Goal: Task Accomplishment & Management: Use online tool/utility

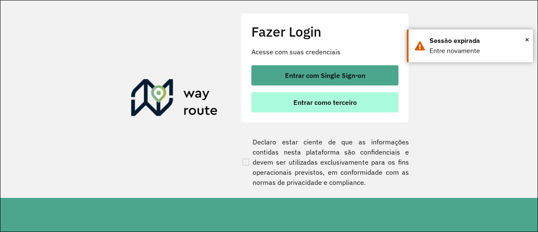
click at [331, 104] on span "Entrar como terceiro" at bounding box center [324, 102] width 63 height 7
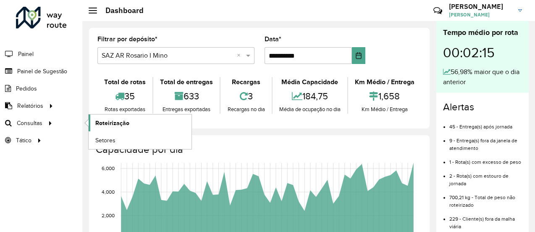
click at [122, 124] on span "Roteirização" at bounding box center [112, 122] width 34 height 9
click at [112, 121] on span "Roteirização" at bounding box center [112, 122] width 34 height 9
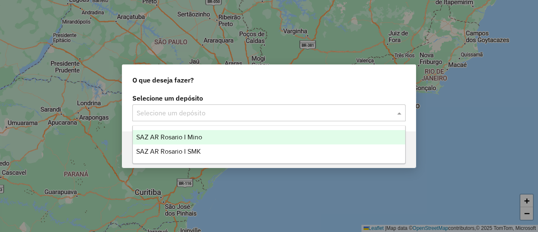
click at [401, 111] on span at bounding box center [400, 113] width 11 height 10
click at [189, 137] on span "SAZ AR Rosario I Mino" at bounding box center [169, 136] width 66 height 7
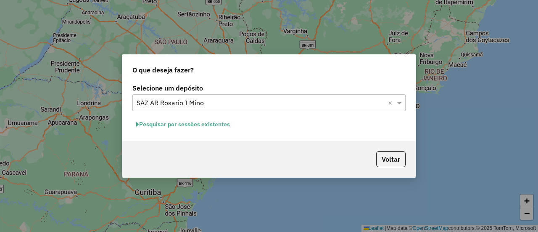
click at [198, 124] on button "Pesquisar por sessões existentes" at bounding box center [182, 124] width 101 height 13
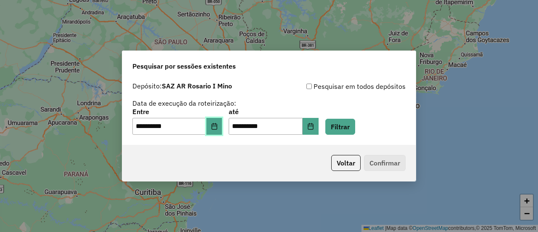
click at [218, 125] on icon "Choose Date" at bounding box center [214, 126] width 7 height 7
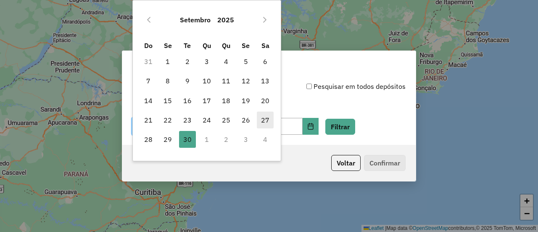
click at [263, 120] on span "27" at bounding box center [265, 119] width 17 height 17
type input "**********"
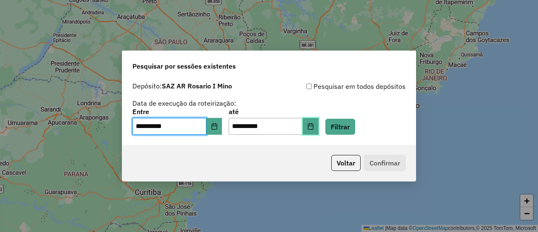
click at [314, 125] on icon "Choose Date" at bounding box center [310, 126] width 7 height 7
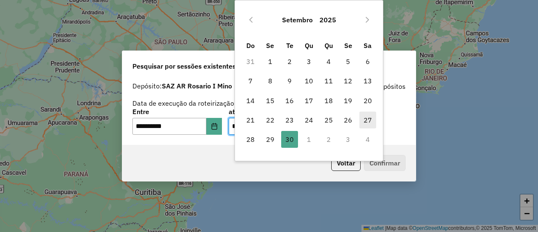
click at [367, 116] on span "27" at bounding box center [367, 119] width 17 height 17
type input "**********"
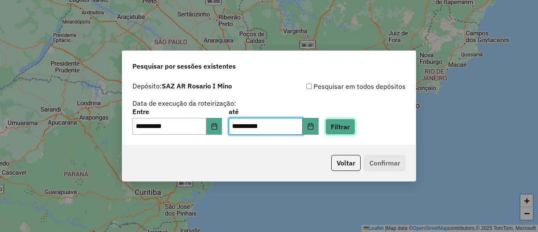
click at [348, 124] on button "Filtrar" at bounding box center [340, 126] width 30 height 16
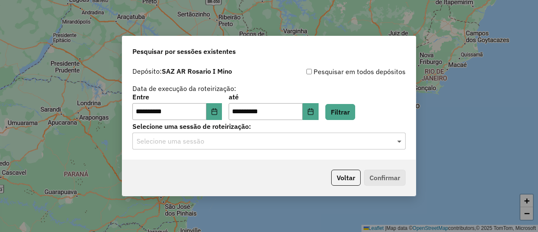
click at [398, 140] on span at bounding box center [400, 141] width 11 height 10
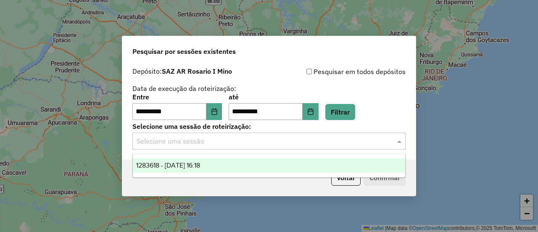
click at [200, 165] on span "1283618 - 27/09/2025 16:18" at bounding box center [168, 164] width 64 height 7
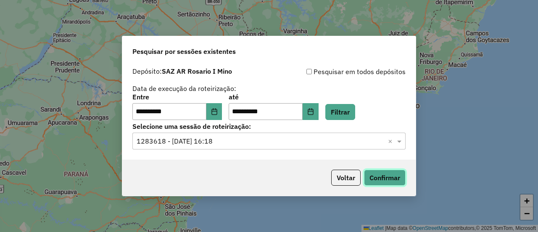
click at [381, 174] on button "Confirmar" at bounding box center [385, 177] width 42 height 16
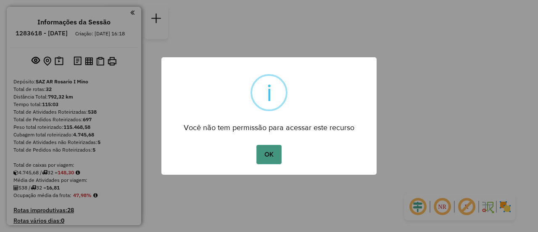
click at [266, 149] on button "OK" at bounding box center [268, 154] width 25 height 19
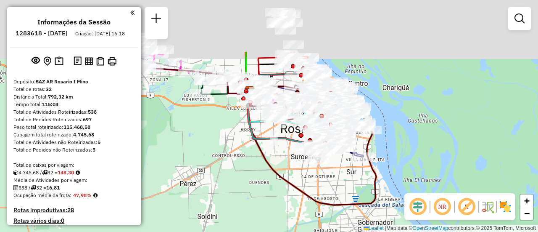
drag, startPoint x: 258, startPoint y: 87, endPoint x: 221, endPoint y: 170, distance: 91.0
click at [220, 172] on div "Janela de atendimento Grade de atendimento Capacidade Transportadoras Veículos …" at bounding box center [269, 116] width 538 height 232
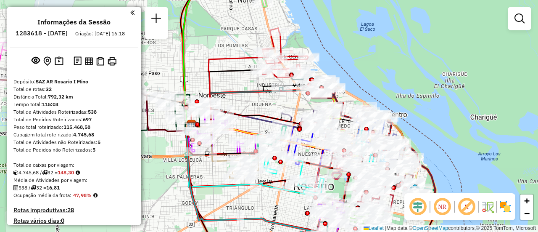
drag, startPoint x: 266, startPoint y: 50, endPoint x: 236, endPoint y: 103, distance: 60.5
click at [236, 102] on icon at bounding box center [229, 90] width 77 height 73
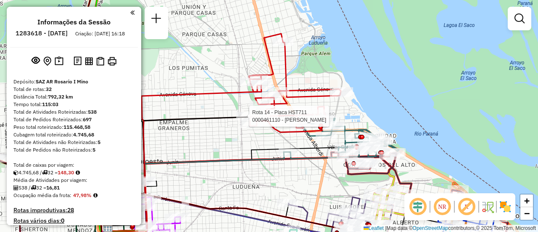
click at [277, 140] on div "Rota 14 - Placa HST711 0000461110 - Gonzales Emanuel - RDV Janela de atendiment…" at bounding box center [269, 116] width 538 height 232
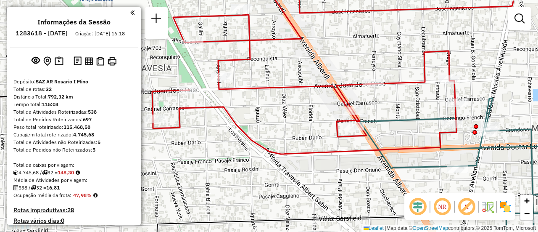
drag, startPoint x: 395, startPoint y: 117, endPoint x: 411, endPoint y: 137, distance: 26.3
click at [411, 137] on div "Janela de atendimento Grade de atendimento Capacidade Transportadoras Veículos …" at bounding box center [269, 116] width 538 height 232
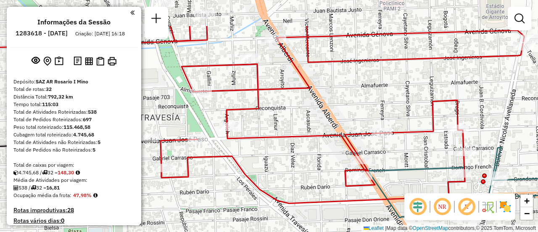
drag, startPoint x: 292, startPoint y: 109, endPoint x: 313, endPoint y: 147, distance: 43.1
click at [300, 160] on div "Janela de atendimento Grade de atendimento Capacidade Transportadoras Veículos …" at bounding box center [269, 116] width 538 height 232
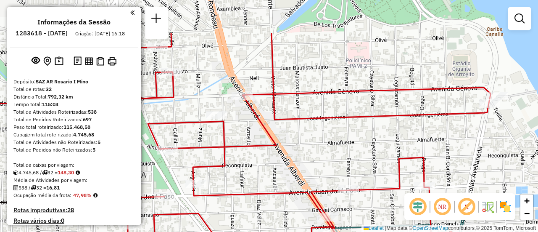
drag, startPoint x: 363, startPoint y: 98, endPoint x: 329, endPoint y: 154, distance: 65.2
click at [329, 154] on div "Janela de atendimento Grade de atendimento Capacidade Transportadoras Veículos …" at bounding box center [269, 116] width 538 height 232
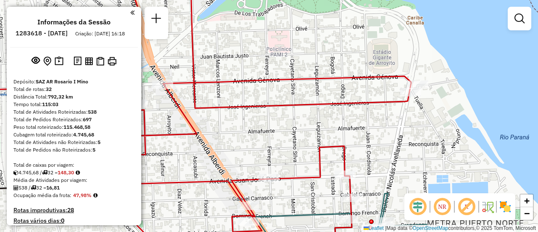
drag, startPoint x: 346, startPoint y: 69, endPoint x: 266, endPoint y: 58, distance: 80.2
click at [266, 58] on div "Janela de atendimento Grade de atendimento Capacidade Transportadoras Veículos …" at bounding box center [269, 116] width 538 height 232
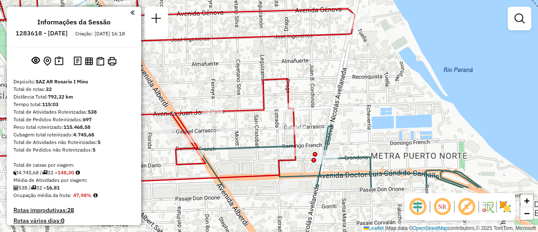
drag, startPoint x: 328, startPoint y: 121, endPoint x: 271, endPoint y: 53, distance: 87.7
click at [271, 53] on div "Janela de atendimento Grade de atendimento Capacidade Transportadoras Veículos …" at bounding box center [269, 116] width 538 height 232
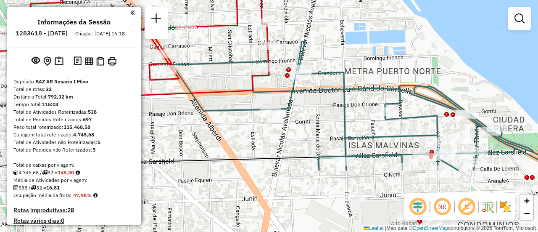
drag, startPoint x: 369, startPoint y: 190, endPoint x: 342, endPoint y: 103, distance: 91.3
click at [342, 103] on icon at bounding box center [365, 105] width 387 height 129
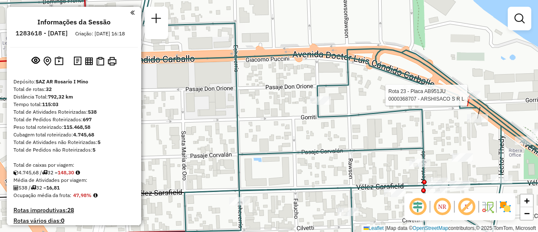
select select "**********"
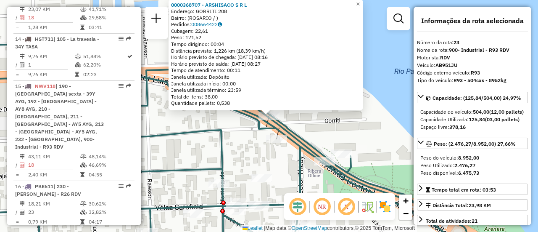
scroll to position [1554, 0]
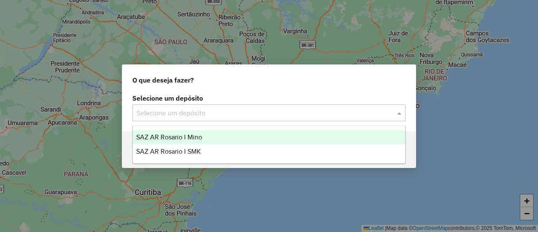
click at [398, 111] on span at bounding box center [400, 113] width 11 height 10
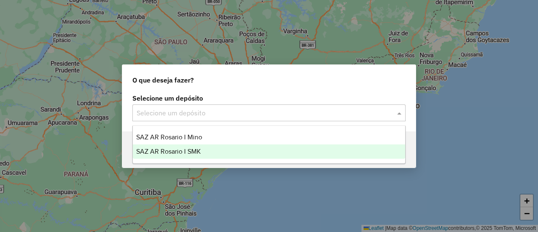
click at [188, 151] on span "SAZ AR Rosario I SMK" at bounding box center [168, 150] width 65 height 7
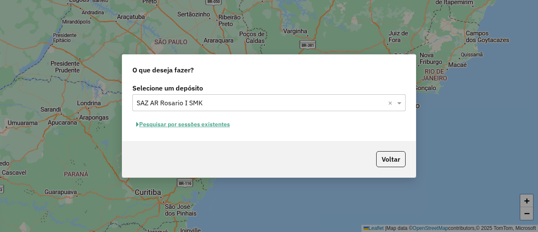
click at [211, 123] on button "Pesquisar por sessões existentes" at bounding box center [182, 124] width 101 height 13
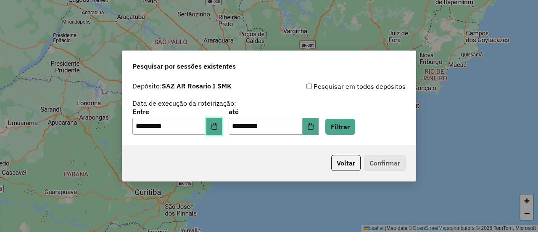
click at [218, 126] on icon "Choose Date" at bounding box center [214, 126] width 7 height 7
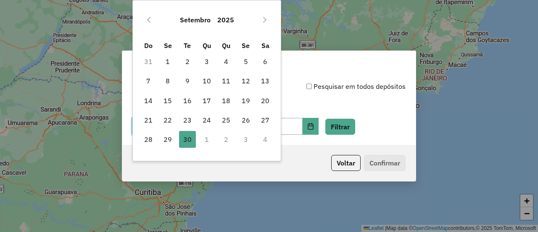
click at [207, 137] on td "1" at bounding box center [206, 138] width 19 height 19
click at [262, 19] on icon "Next Month" at bounding box center [264, 19] width 7 height 7
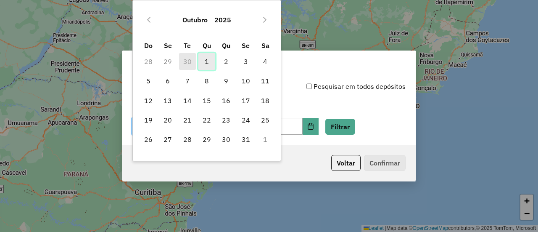
click at [207, 62] on span "1" at bounding box center [206, 61] width 17 height 17
type input "**********"
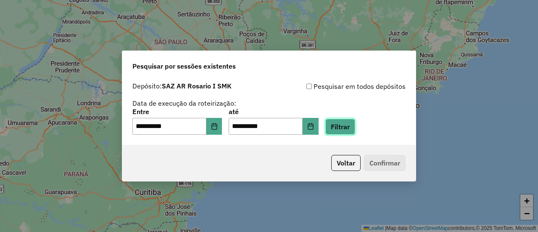
click at [351, 124] on button "Filtrar" at bounding box center [340, 126] width 30 height 16
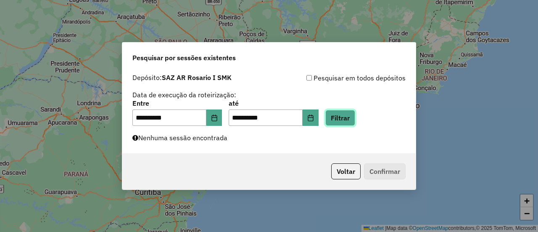
click at [352, 119] on button "Filtrar" at bounding box center [340, 118] width 30 height 16
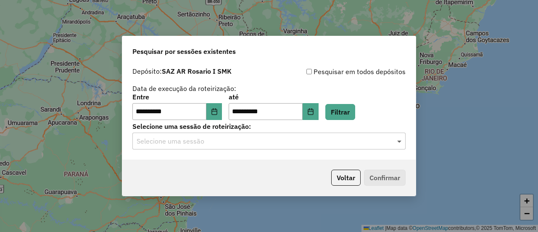
click at [399, 142] on span at bounding box center [400, 141] width 11 height 10
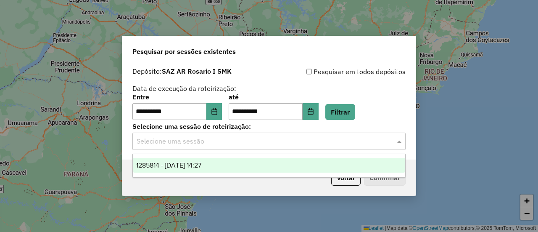
click at [201, 162] on span "1285814 - 01/10/2025 14:27" at bounding box center [168, 164] width 65 height 7
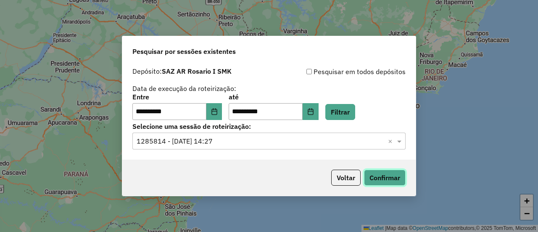
click at [381, 179] on button "Confirmar" at bounding box center [385, 177] width 42 height 16
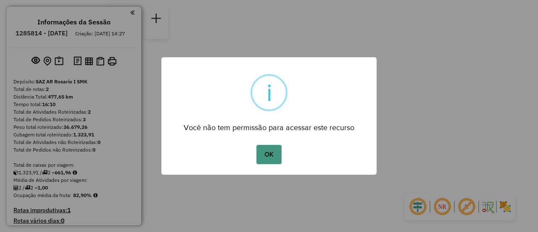
click at [272, 156] on button "OK" at bounding box center [268, 154] width 25 height 19
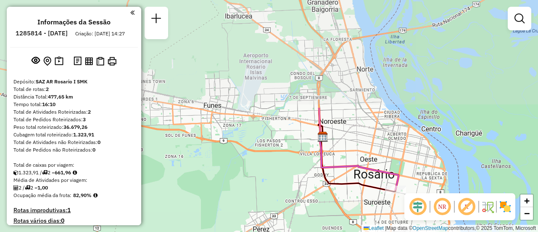
drag, startPoint x: 264, startPoint y: 108, endPoint x: 387, endPoint y: 229, distance: 172.6
click at [387, 229] on div "Janela de atendimento Grade de atendimento Capacidade Transportadoras Veículos …" at bounding box center [269, 116] width 538 height 232
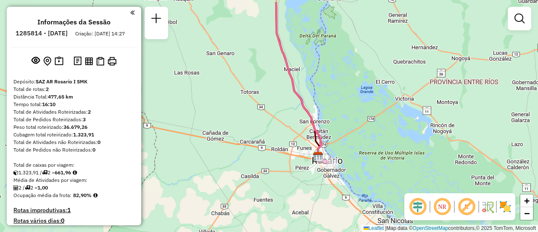
drag, startPoint x: 292, startPoint y: 124, endPoint x: 308, endPoint y: 186, distance: 63.7
click at [307, 186] on div "Janela de atendimento Grade de atendimento Capacidade Transportadoras Veículos …" at bounding box center [269, 116] width 538 height 232
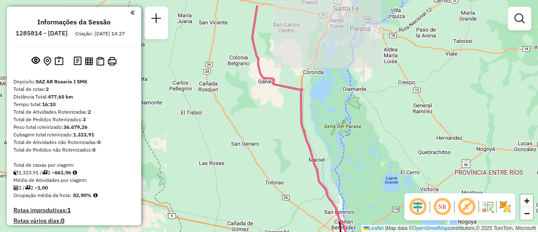
drag, startPoint x: 308, startPoint y: 95, endPoint x: 351, endPoint y: 189, distance: 104.0
click at [348, 192] on div "Janela de atendimento Grade de atendimento Capacidade Transportadoras Veículos …" at bounding box center [269, 116] width 538 height 232
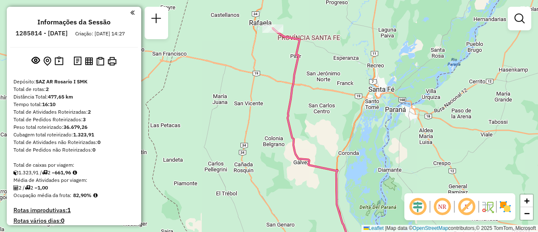
drag, startPoint x: 315, startPoint y: 71, endPoint x: 317, endPoint y: 76, distance: 5.3
click at [317, 76] on div "Janela de atendimento Grade de atendimento Capacidade Transportadoras Veículos …" at bounding box center [269, 116] width 538 height 232
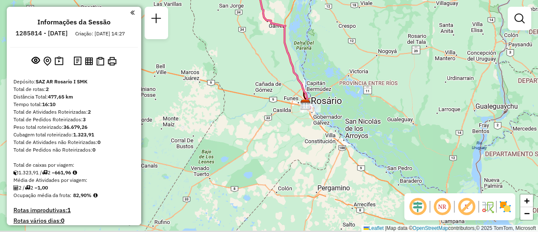
drag, startPoint x: 373, startPoint y: 152, endPoint x: 332, endPoint y: 59, distance: 101.8
click at [332, 59] on div "Janela de atendimento Grade de atendimento Capacidade Transportadoras Veículos …" at bounding box center [269, 116] width 538 height 232
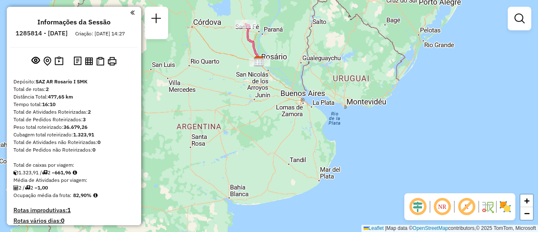
drag, startPoint x: 374, startPoint y: 146, endPoint x: 293, endPoint y: 112, distance: 87.0
click at [293, 112] on div "Janela de atendimento Grade de atendimento Capacidade Transportadoras Veículos …" at bounding box center [269, 116] width 538 height 232
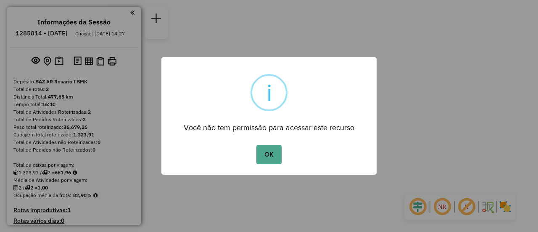
drag, startPoint x: 270, startPoint y: 152, endPoint x: 288, endPoint y: 137, distance: 23.5
click at [270, 153] on button "OK" at bounding box center [268, 154] width 25 height 19
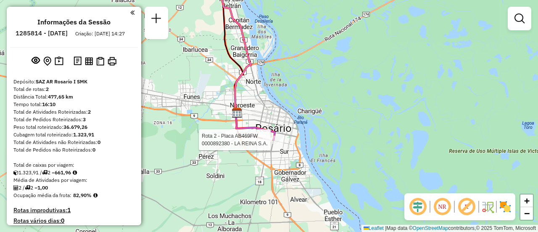
select select "**********"
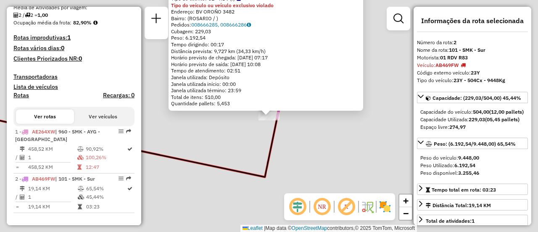
scroll to position [182, 0]
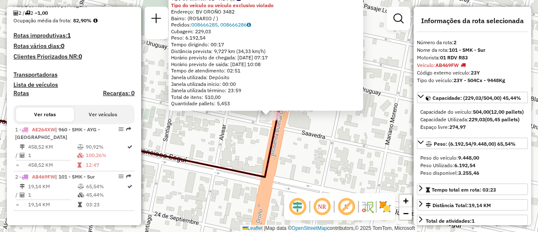
click at [293, 130] on div "0000892380 - LA REINA S.A. Tipo de cliente: 31 - RDV (:) Tipo do veículo ou veí…" at bounding box center [269, 116] width 538 height 232
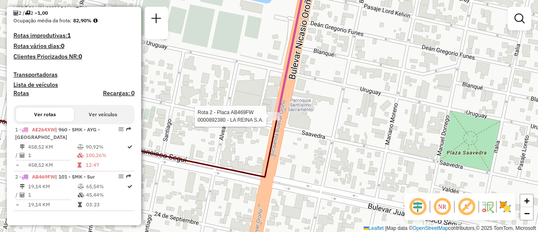
select select "**********"
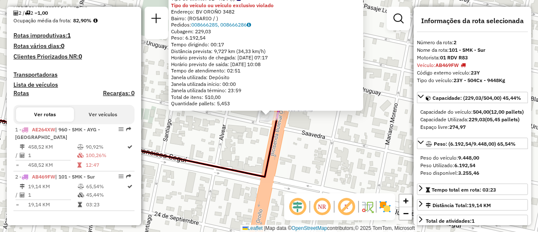
click at [365, 151] on div "0000892380 - LA REINA S.A. Tipo de cliente: 31 - RDV (:) Tipo do veículo ou veí…" at bounding box center [269, 116] width 538 height 232
